Goal: Find specific page/section

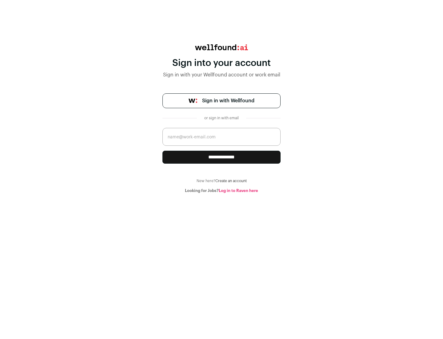
click at [228, 101] on span "Sign in with Wellfound" at bounding box center [228, 100] width 52 height 7
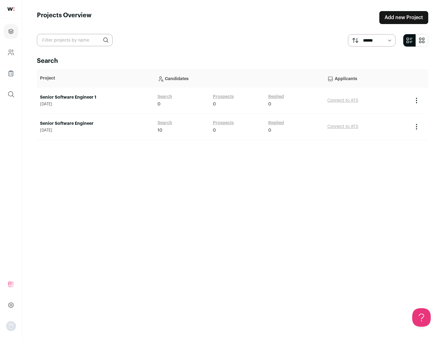
click at [95, 123] on link "Senior Software Engineer" at bounding box center [95, 123] width 111 height 6
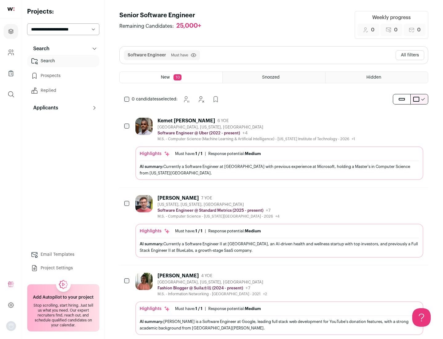
click at [274, 149] on div "Highlights Must have: 1 / 1 How many must haves have been fulfilled? | Response…" at bounding box center [279, 163] width 288 height 34
